Goal: Task Accomplishment & Management: Manage account settings

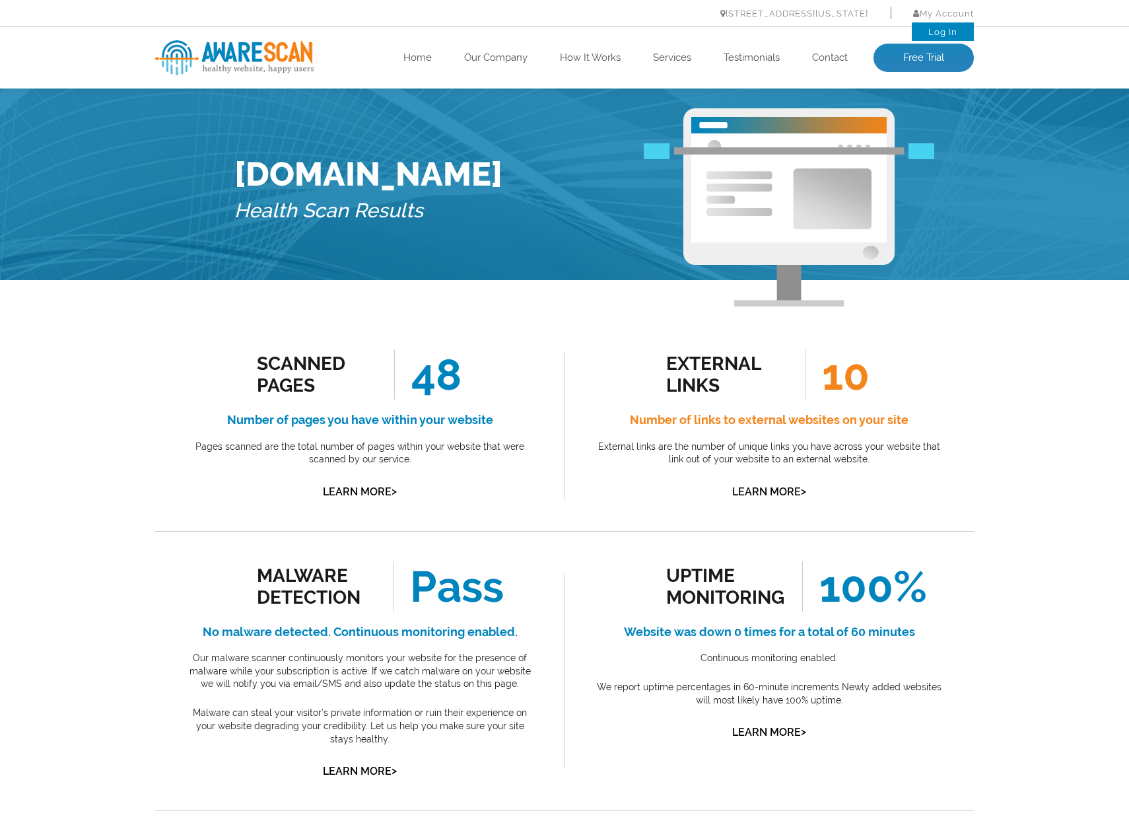
click at [935, 34] on link "Log In" at bounding box center [942, 32] width 29 height 10
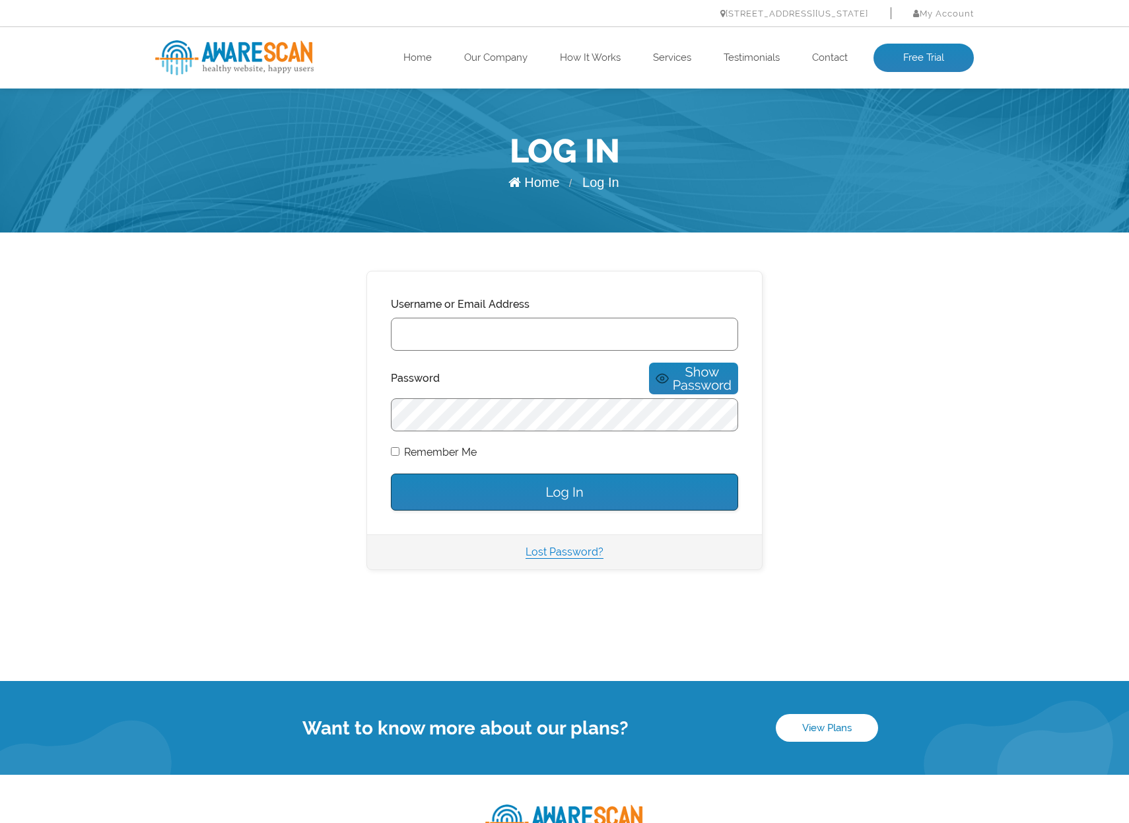
click at [542, 331] on input "Username or Email Address" at bounding box center [564, 334] width 347 height 33
type input "[DOMAIN_NAME]"
click at [564, 479] on input "Log In" at bounding box center [564, 491] width 347 height 37
click at [690, 380] on button "Show Password" at bounding box center [693, 378] width 89 height 32
click at [568, 348] on input "Username or Email Address" at bounding box center [564, 334] width 347 height 33
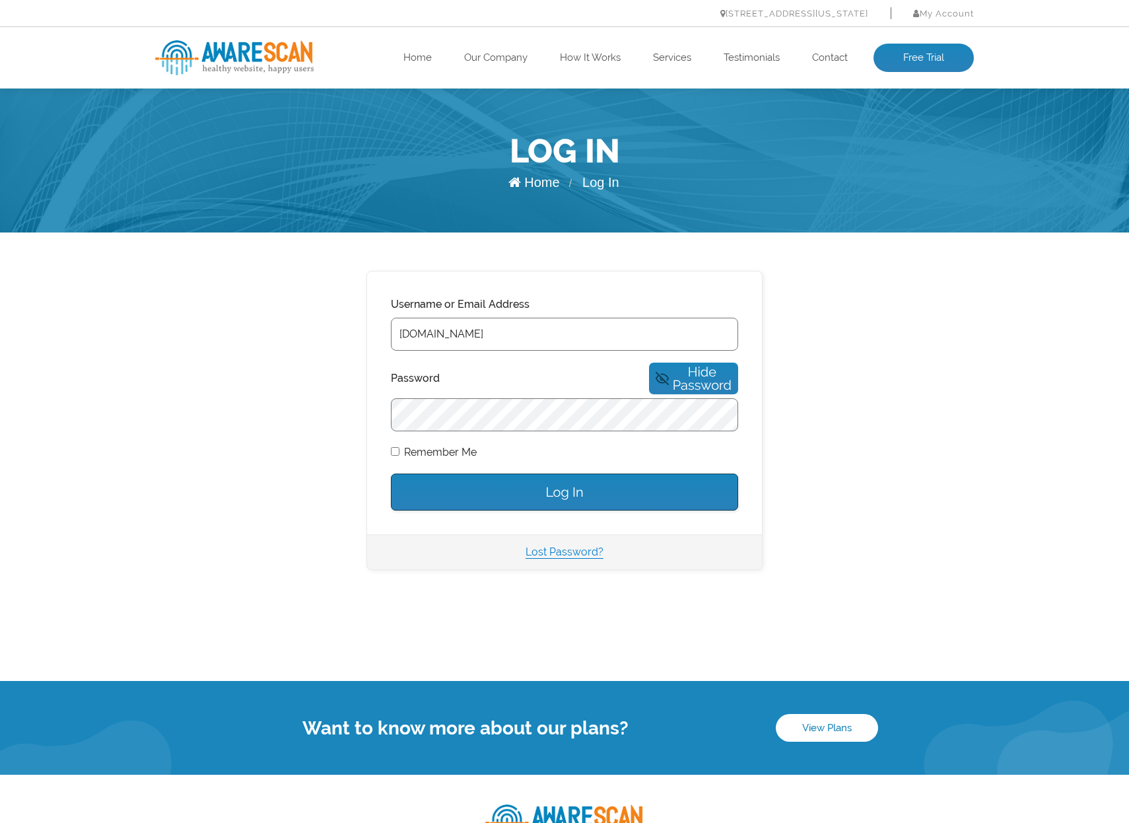
type input "gleich-usa.com"
click at [564, 479] on input "Log In" at bounding box center [564, 491] width 347 height 37
click at [565, 545] on link "Lost Password?" at bounding box center [564, 551] width 78 height 13
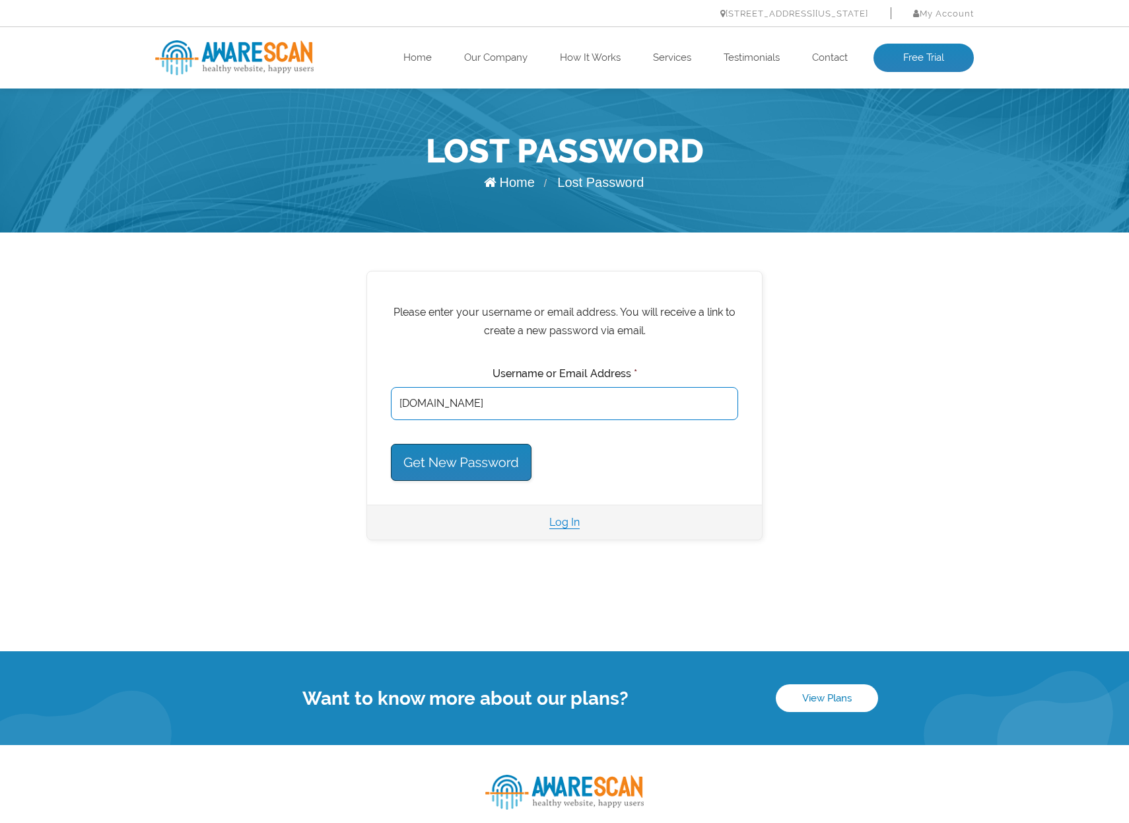
type input "gleich-usa.com"
click at [461, 462] on input "Get New Password" at bounding box center [461, 462] width 141 height 37
click at [411, 455] on input "Get New Password" at bounding box center [461, 462] width 141 height 37
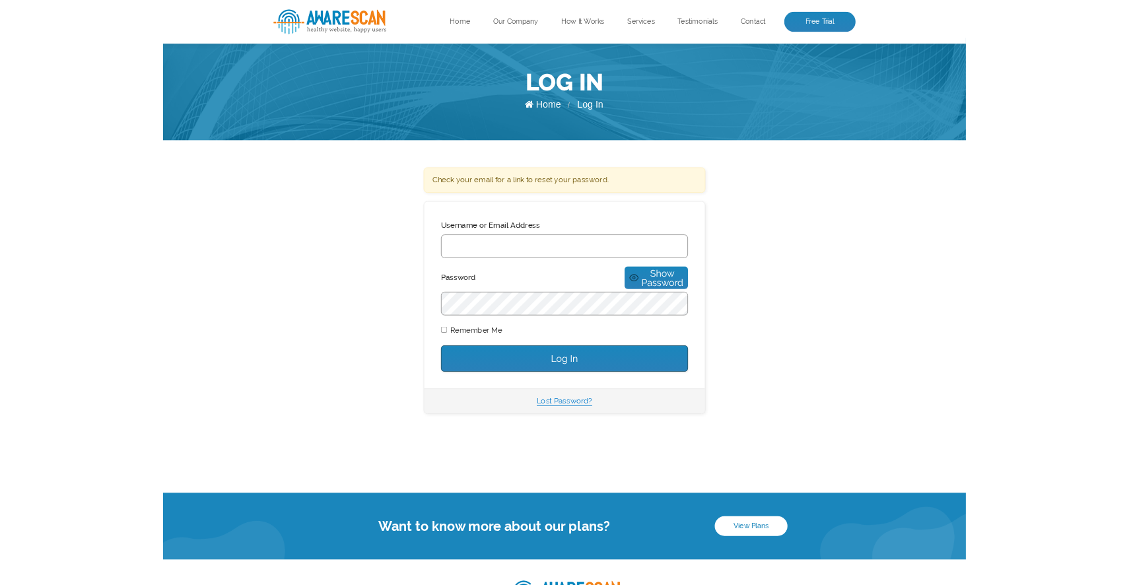
scroll to position [51, 0]
